Goal: Check status: Check status

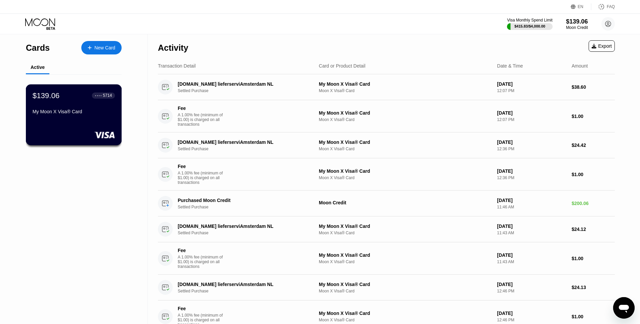
click at [61, 104] on div "$139.06 ● ● ● ● 5714 My Moon X Visa® Card" at bounding box center [74, 104] width 82 height 26
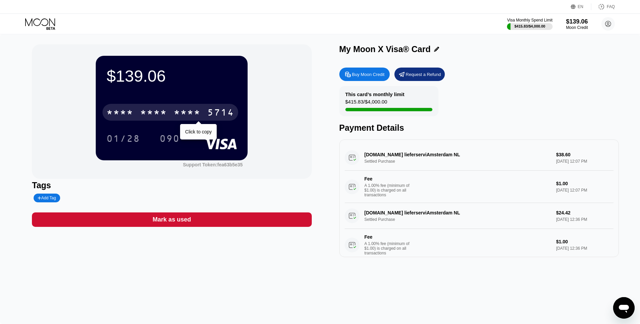
click at [145, 113] on div "* * * *" at bounding box center [153, 113] width 27 height 11
